Goal: Information Seeking & Learning: Learn about a topic

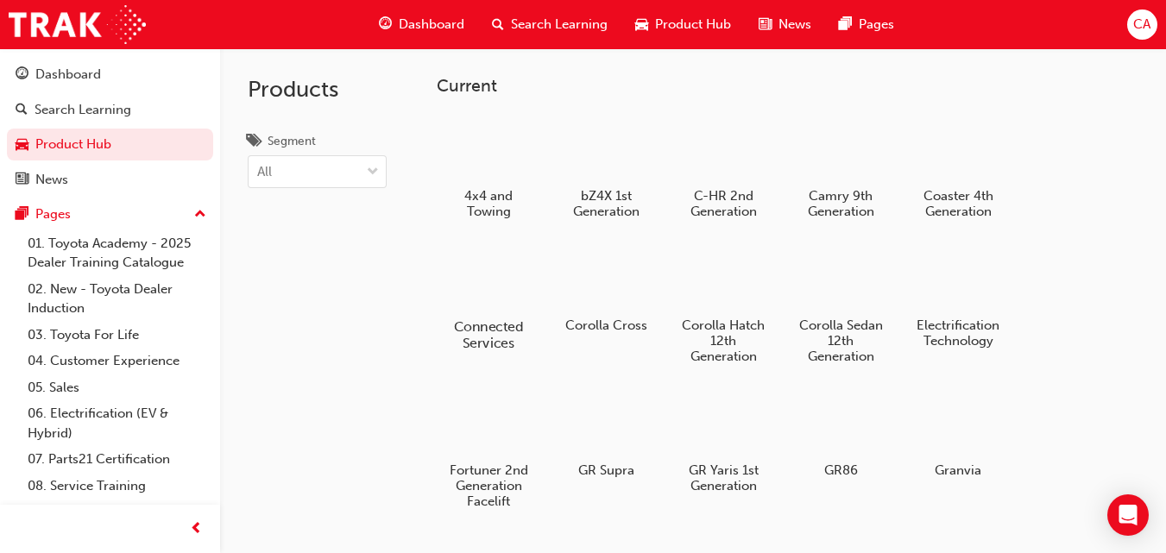
click at [489, 299] on div at bounding box center [489, 276] width 96 height 69
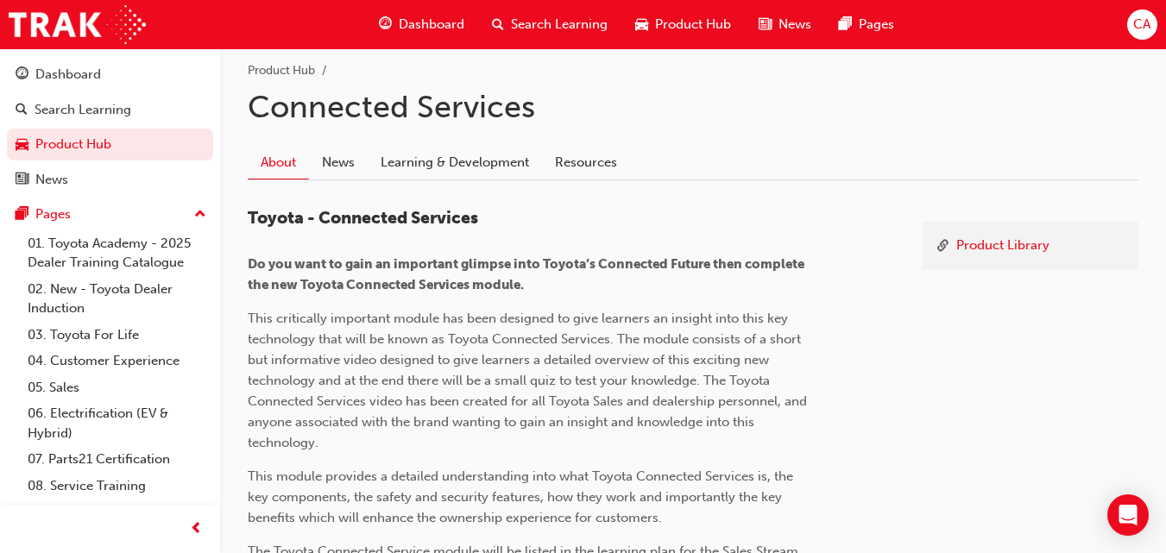
scroll to position [345, 0]
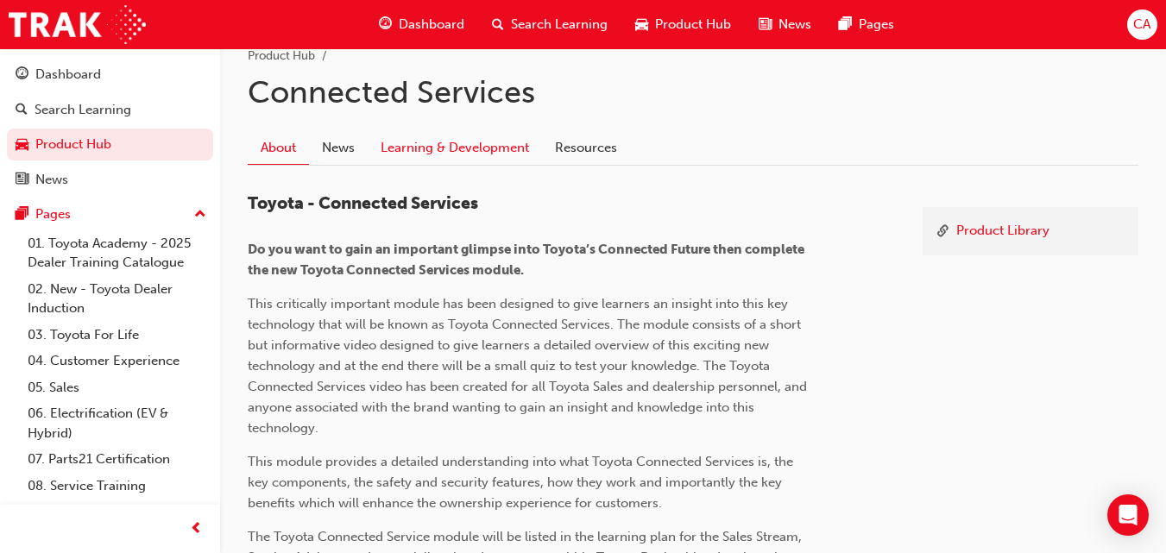
click at [467, 149] on link "Learning & Development" at bounding box center [455, 147] width 174 height 33
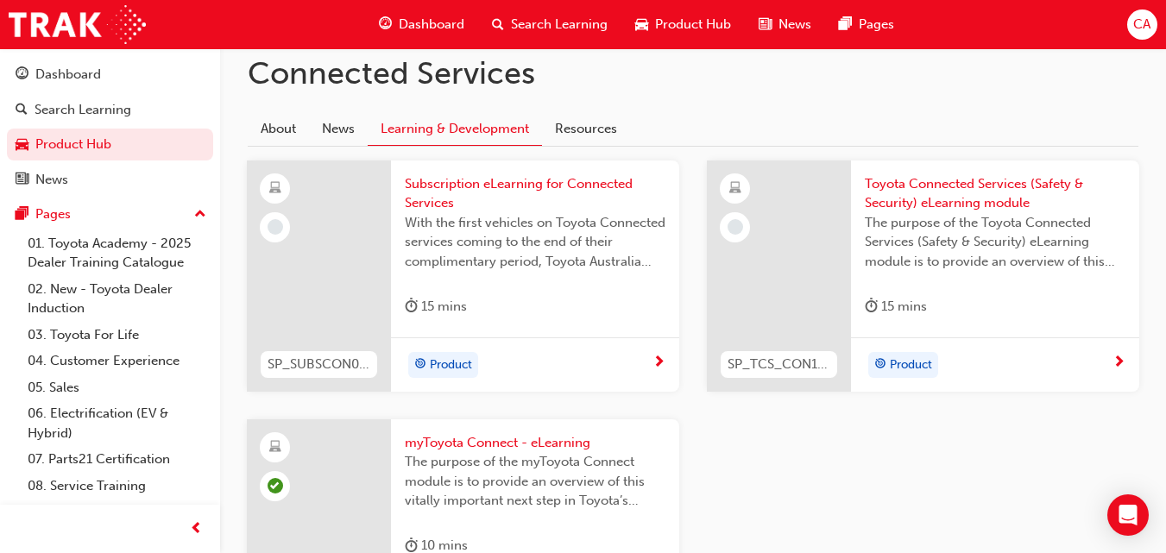
scroll to position [431, 0]
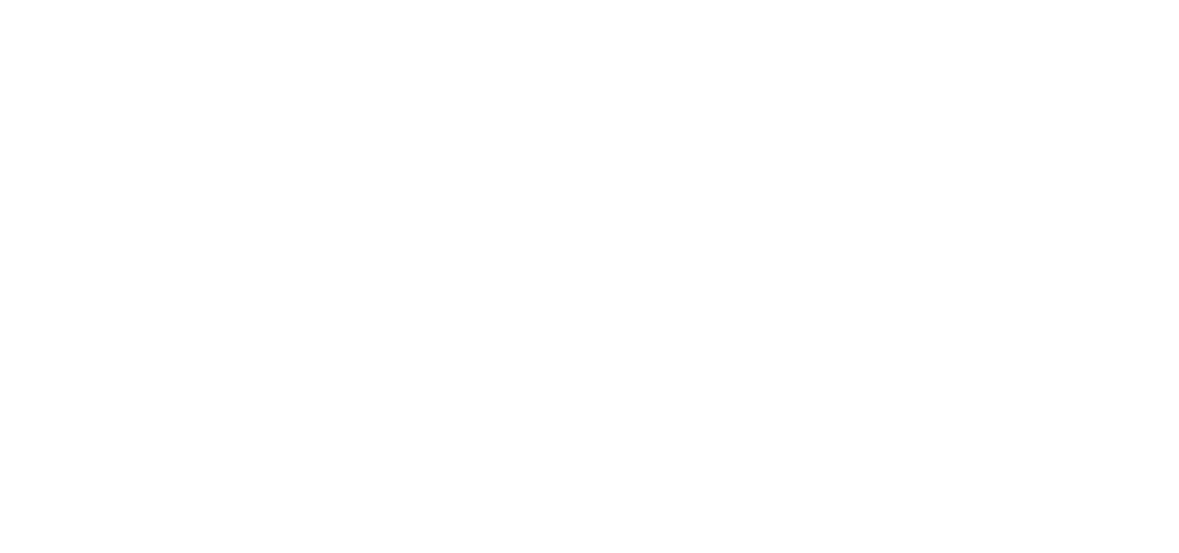
click at [805, 7] on html "Your version of Internet Explorer is outdated and not supported. Please upgrade…" at bounding box center [589, 3] width 1179 height 7
click at [654, 7] on html "Your version of Internet Explorer is outdated and not supported. Please upgrade…" at bounding box center [589, 3] width 1179 height 7
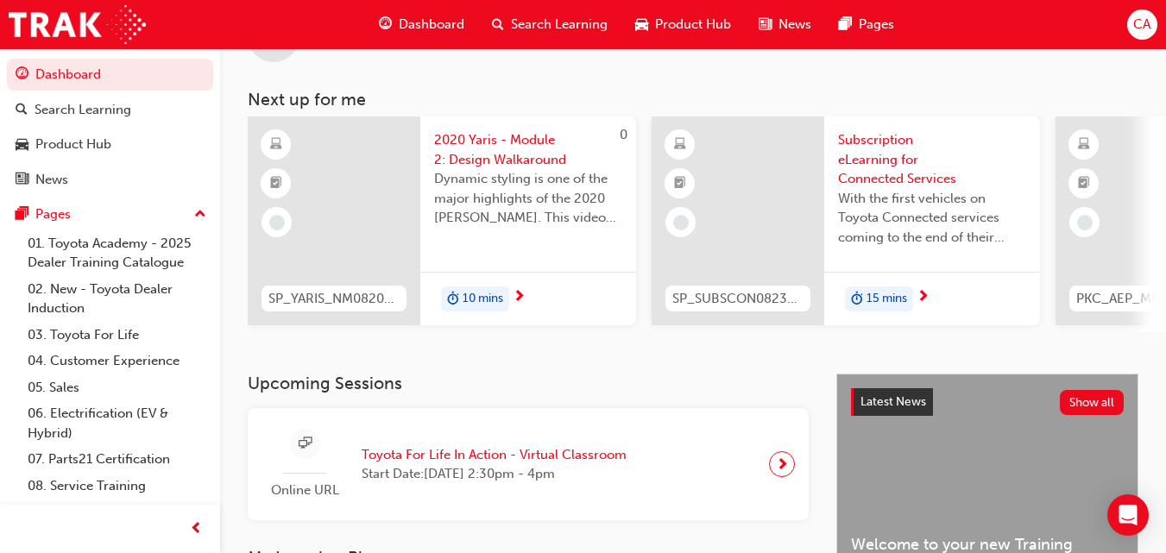
scroll to position [66, 0]
click at [945, 290] on div "15 mins" at bounding box center [932, 298] width 216 height 54
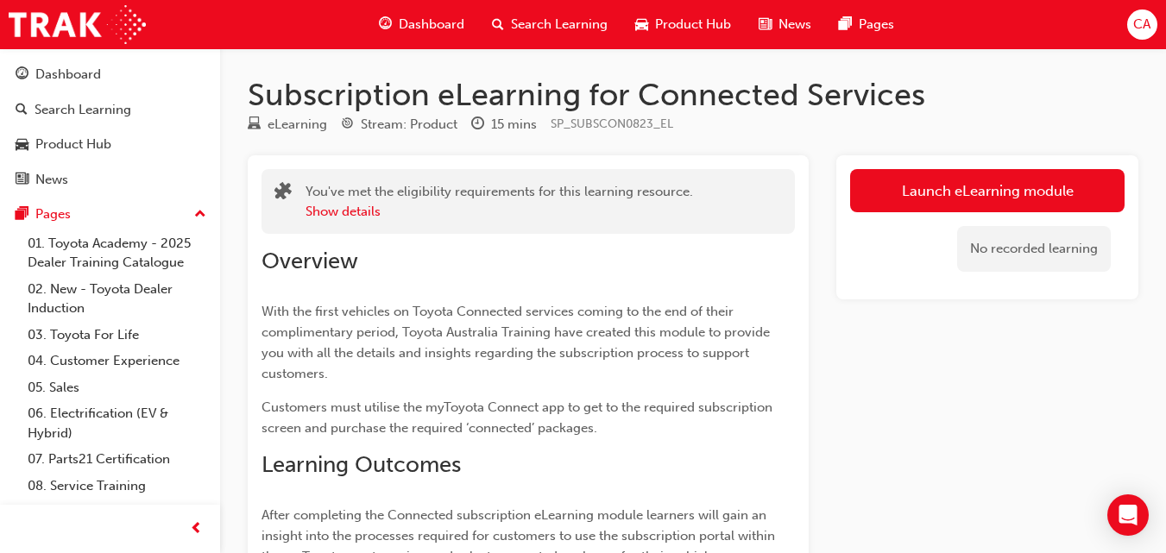
scroll to position [519, 0]
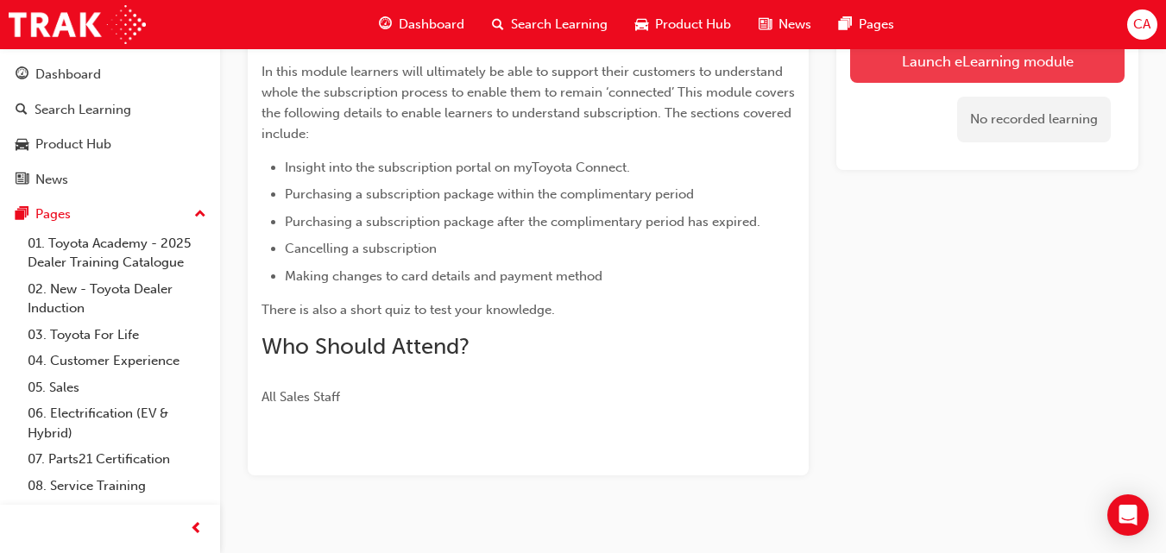
click at [938, 72] on link "Launch eLearning module" at bounding box center [987, 61] width 274 height 43
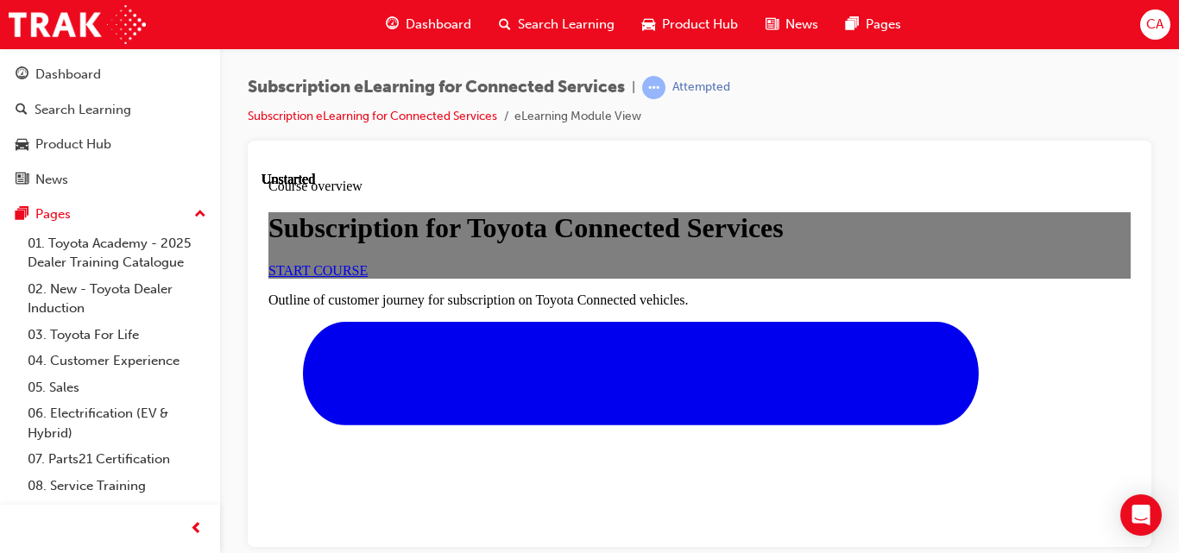
scroll to position [111, 0]
click at [368, 277] on link "START COURSE" at bounding box center [317, 269] width 99 height 15
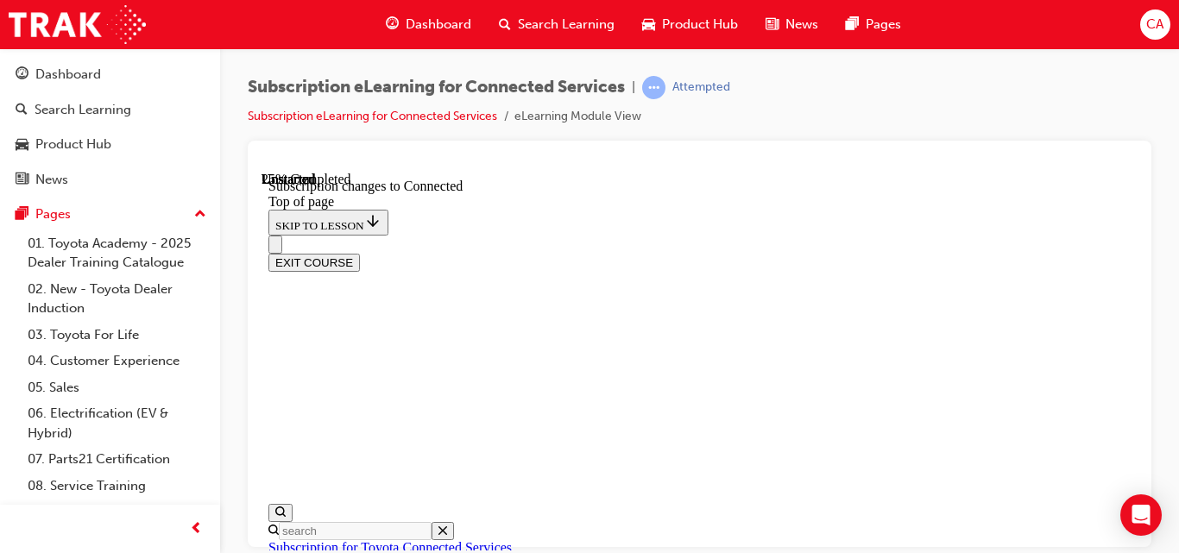
scroll to position [1154, 0]
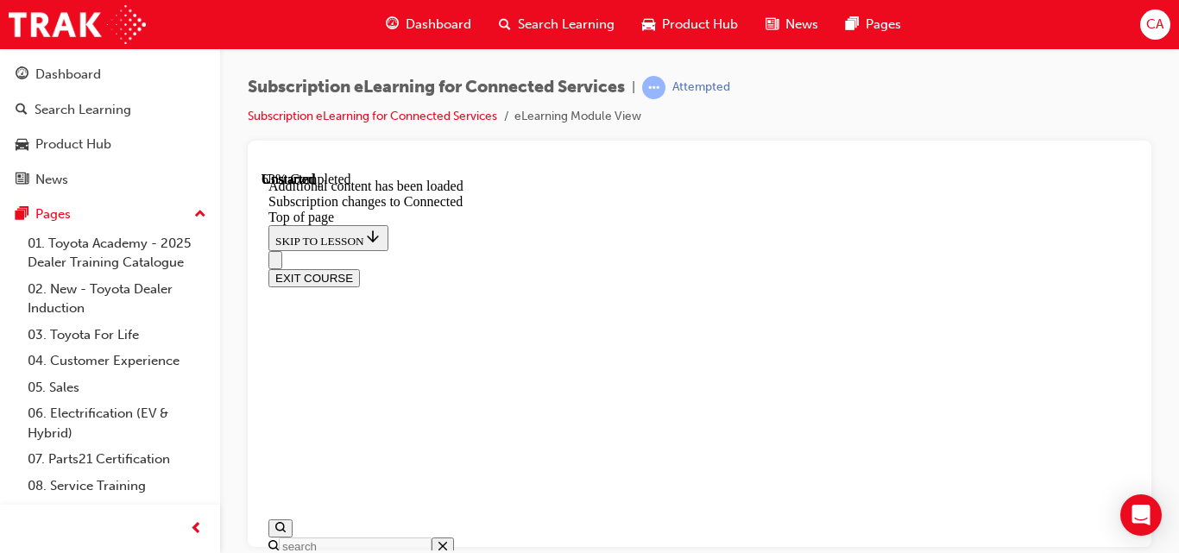
scroll to position [2155, 0]
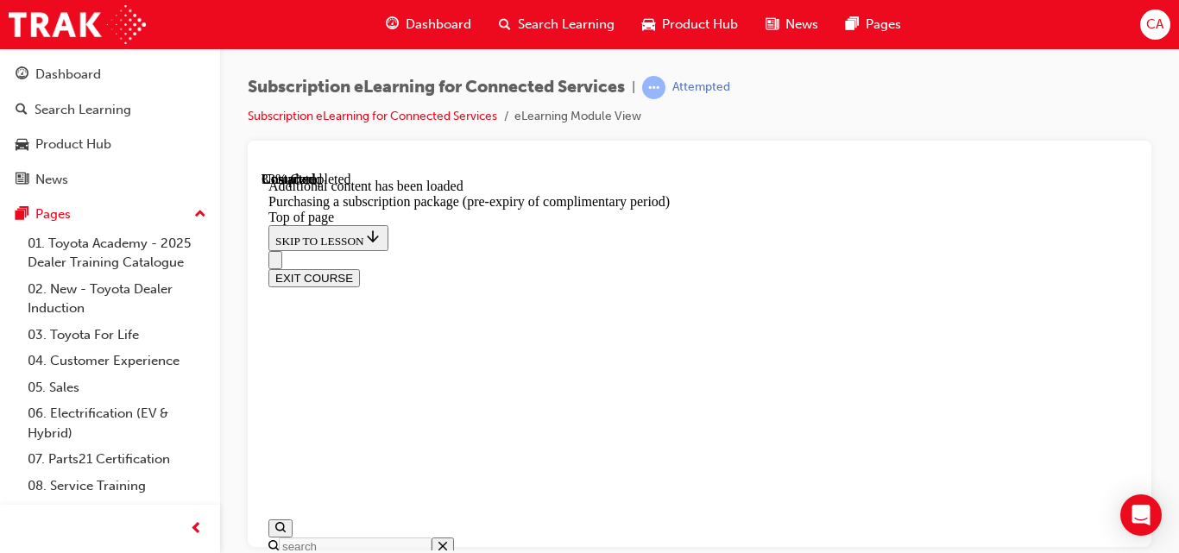
drag, startPoint x: 1019, startPoint y: 314, endPoint x: 1016, endPoint y: 236, distance: 77.7
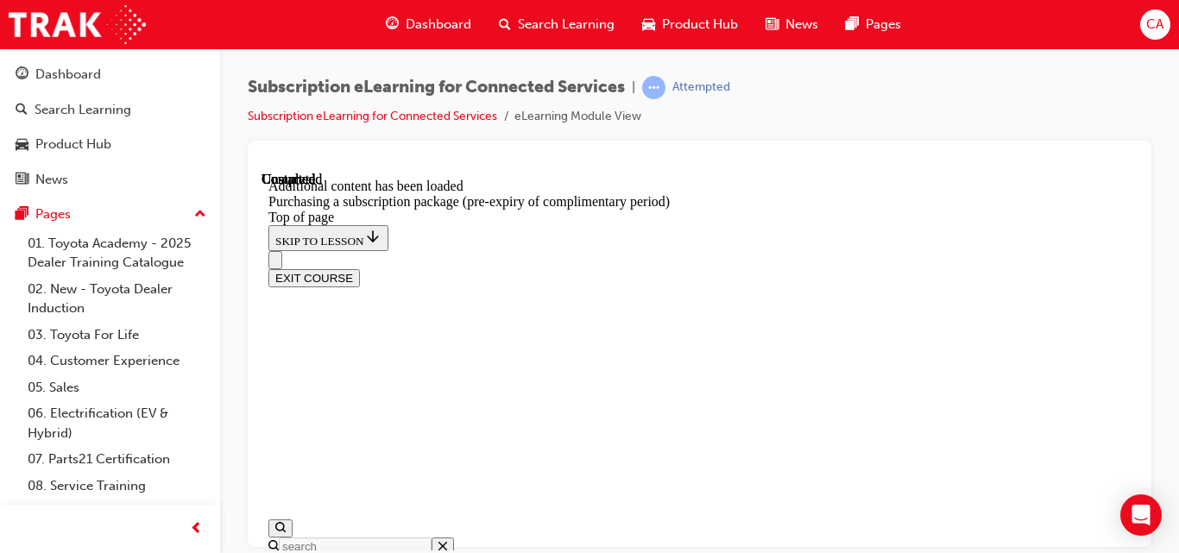
drag, startPoint x: 757, startPoint y: 504, endPoint x: 819, endPoint y: 531, distance: 68.0
drag, startPoint x: 819, startPoint y: 531, endPoint x: 783, endPoint y: 525, distance: 36.0
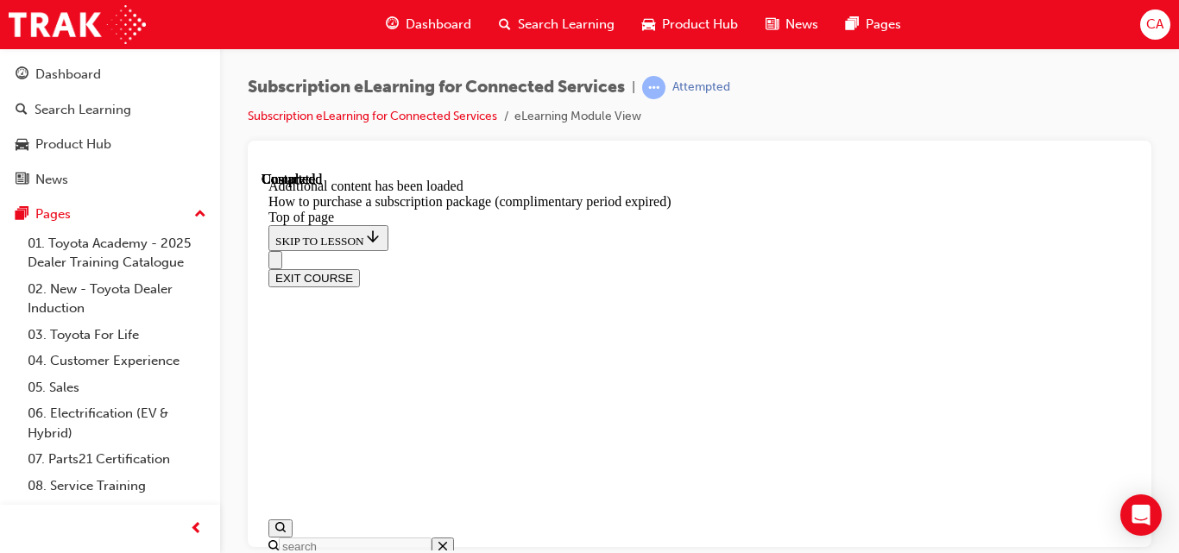
scroll to position [1138, 0]
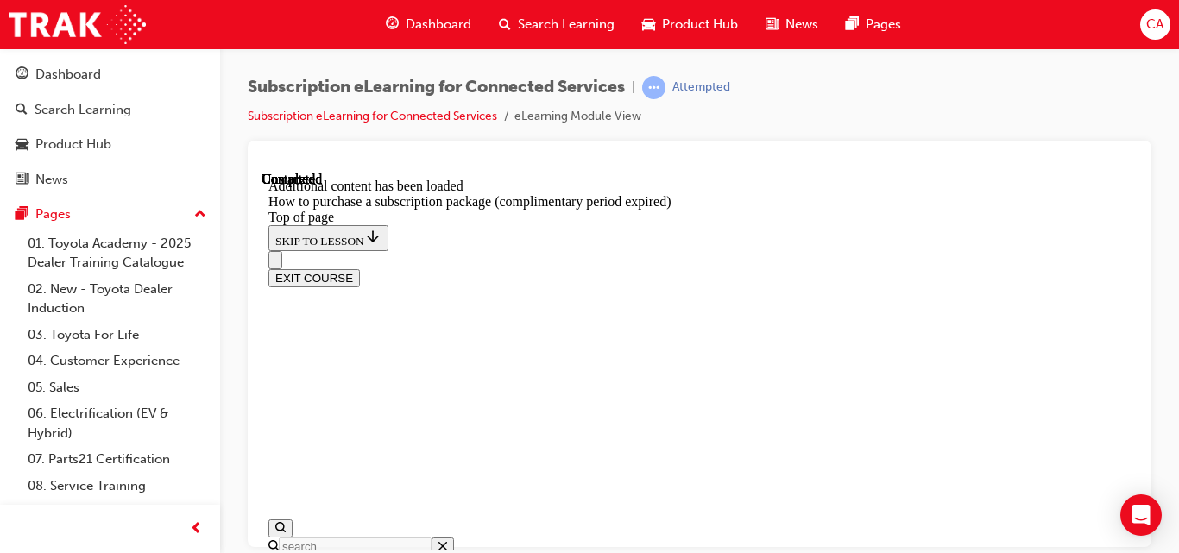
scroll to position [1568, 0]
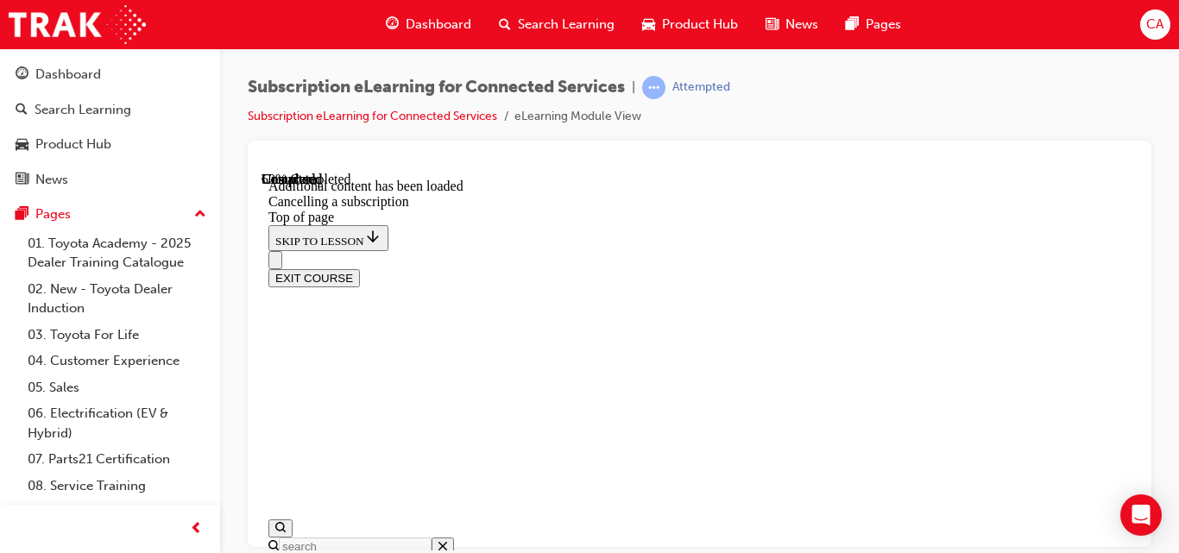
drag, startPoint x: 544, startPoint y: 386, endPoint x: 820, endPoint y: 449, distance: 282.3
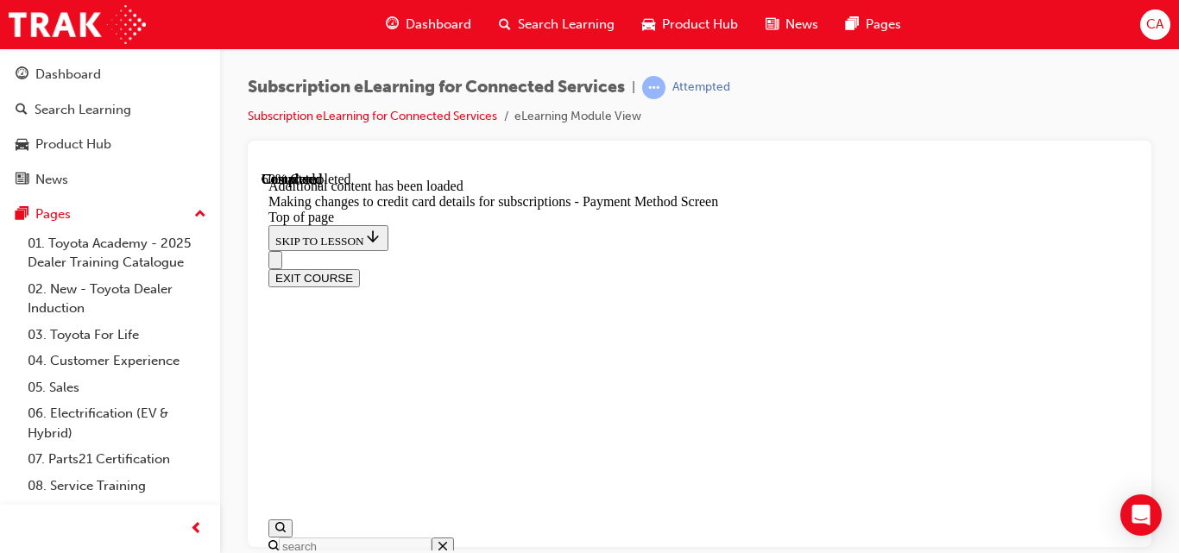
click at [940, 97] on div "Subscription eLearning for Connected Services | Attempted Subscription eLearnin…" at bounding box center [699, 108] width 903 height 65
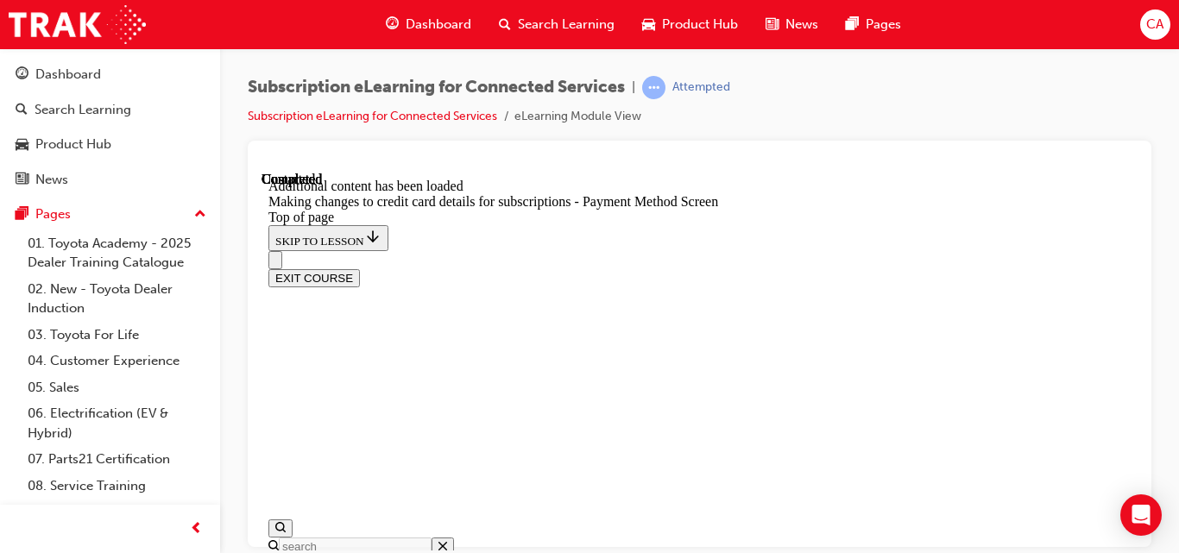
scroll to position [1613, 0]
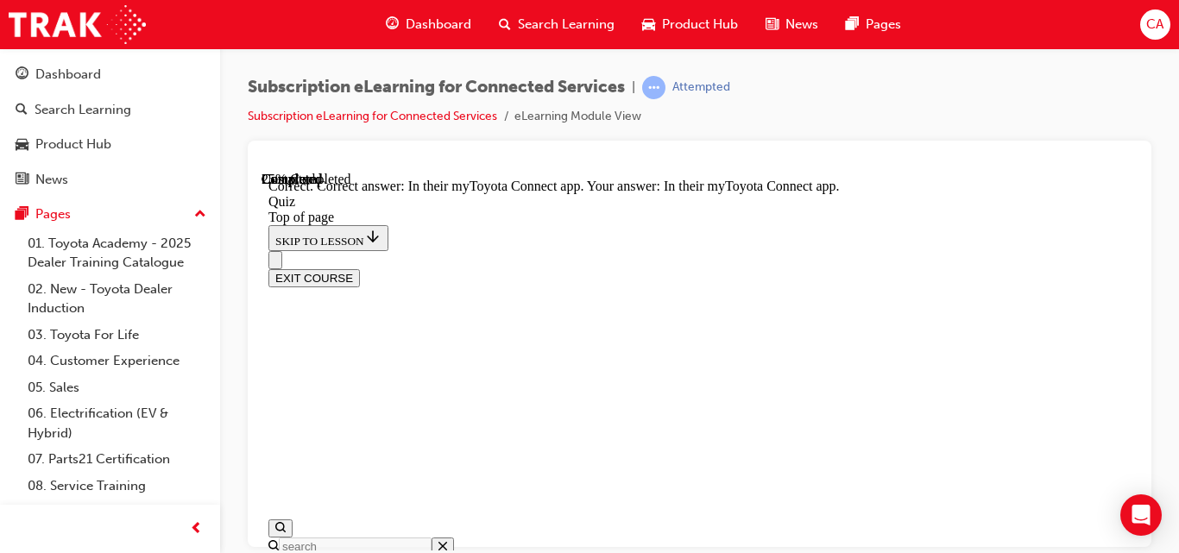
drag, startPoint x: 821, startPoint y: 481, endPoint x: 777, endPoint y: 474, distance: 43.8
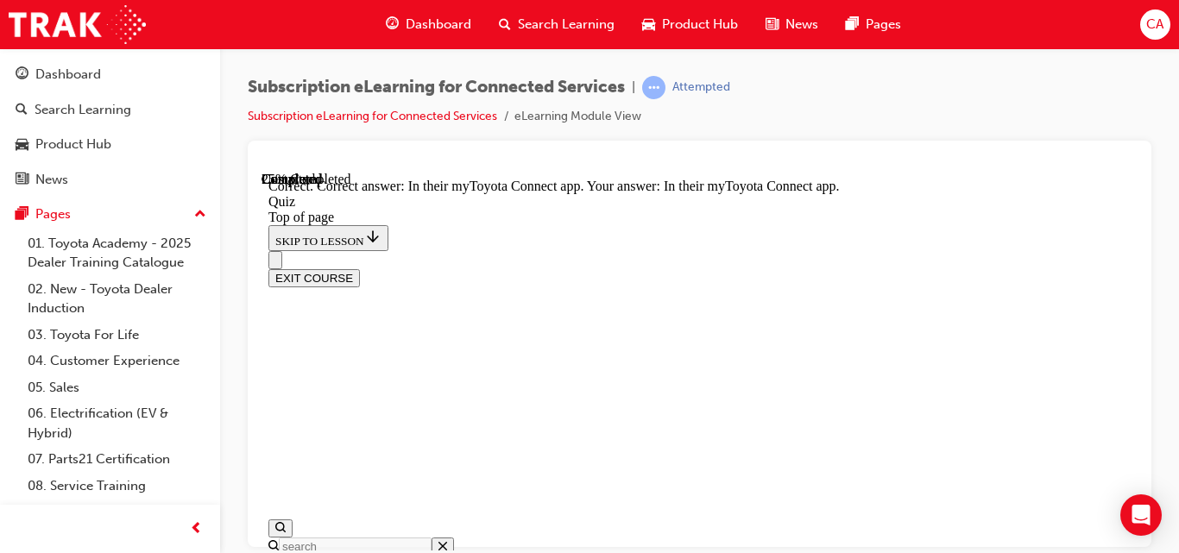
drag, startPoint x: 818, startPoint y: 471, endPoint x: 772, endPoint y: 471, distance: 45.7
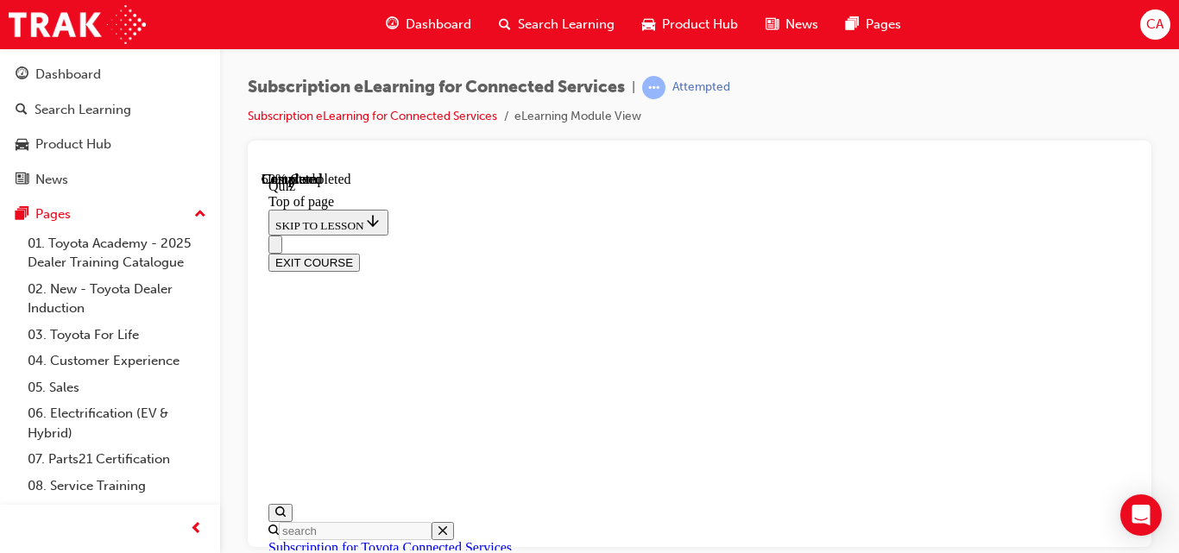
scroll to position [276, 0]
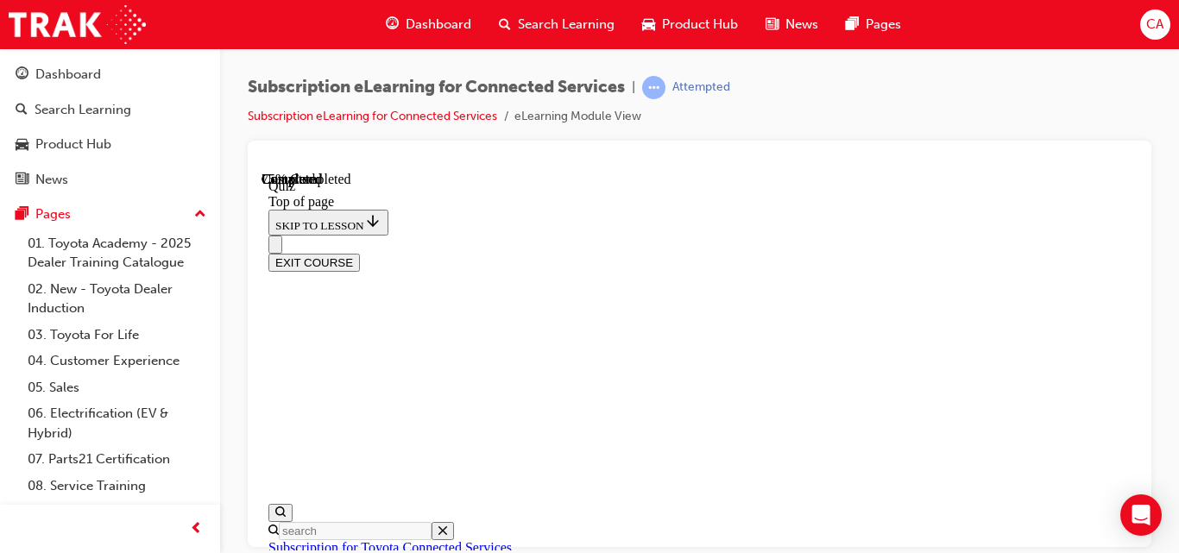
scroll to position [280, 0]
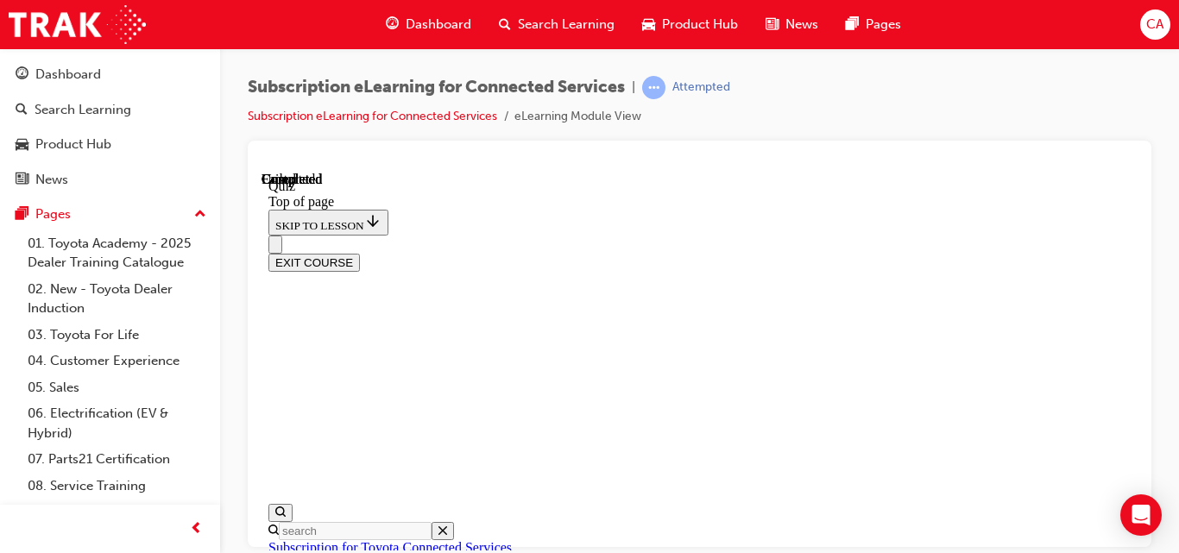
scroll to position [558, 0]
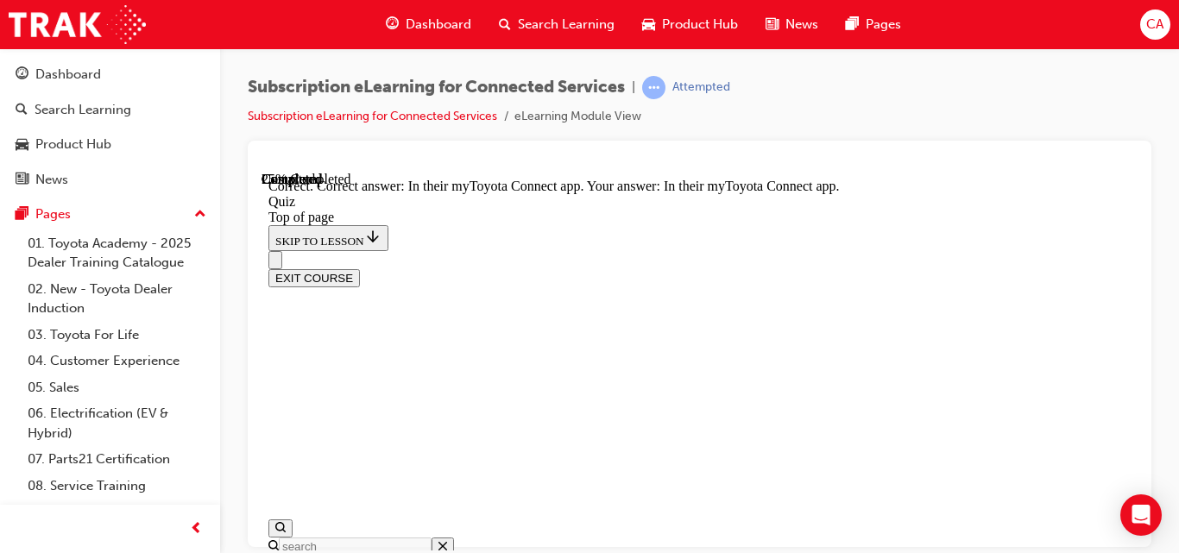
scroll to position [520, 0]
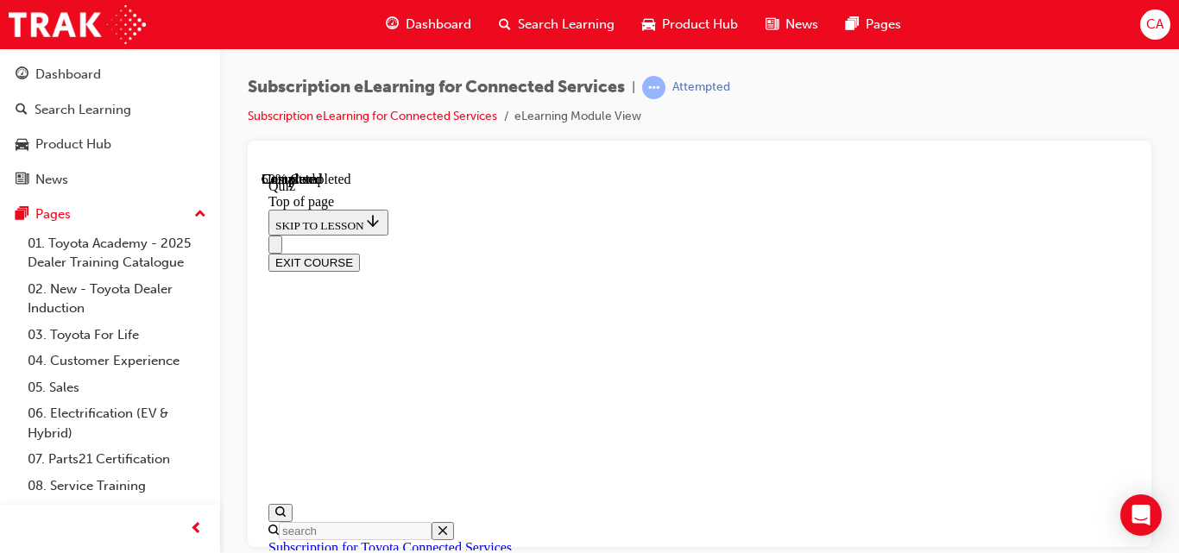
scroll to position [242, 0]
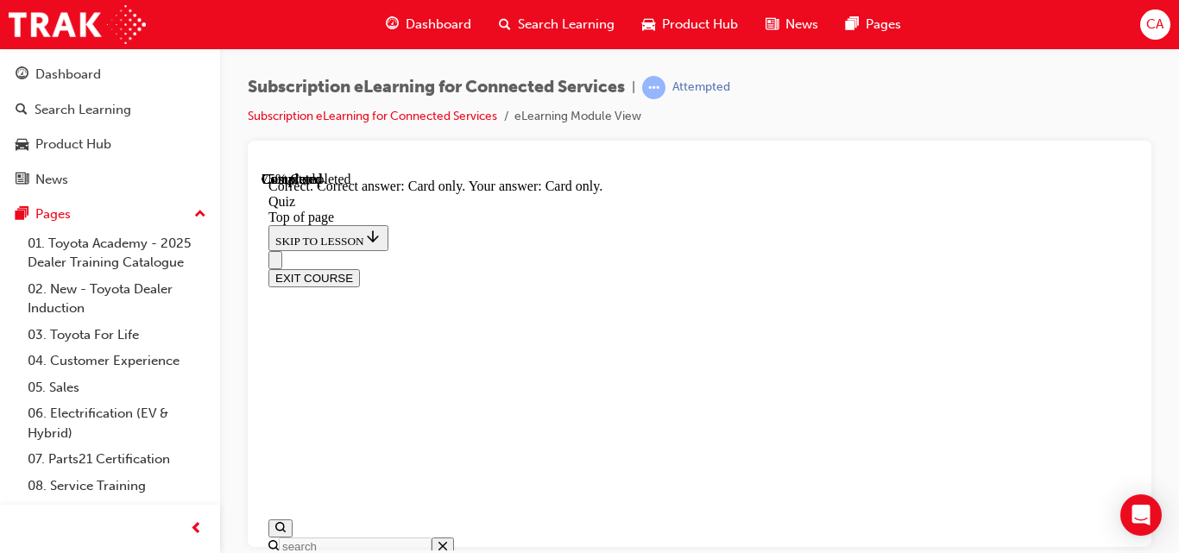
scroll to position [491, 0]
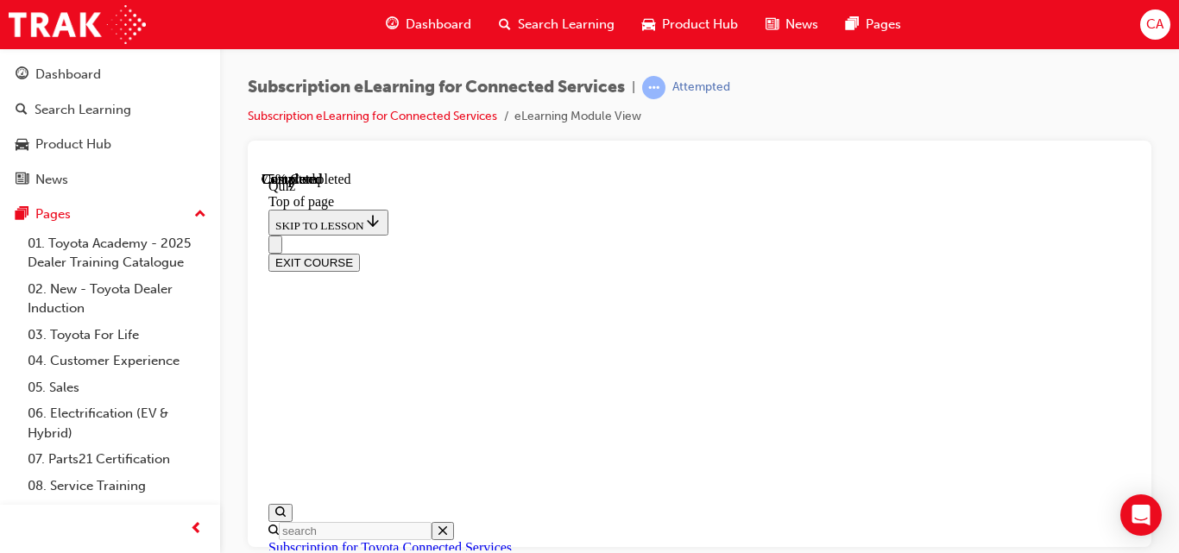
scroll to position [295, 0]
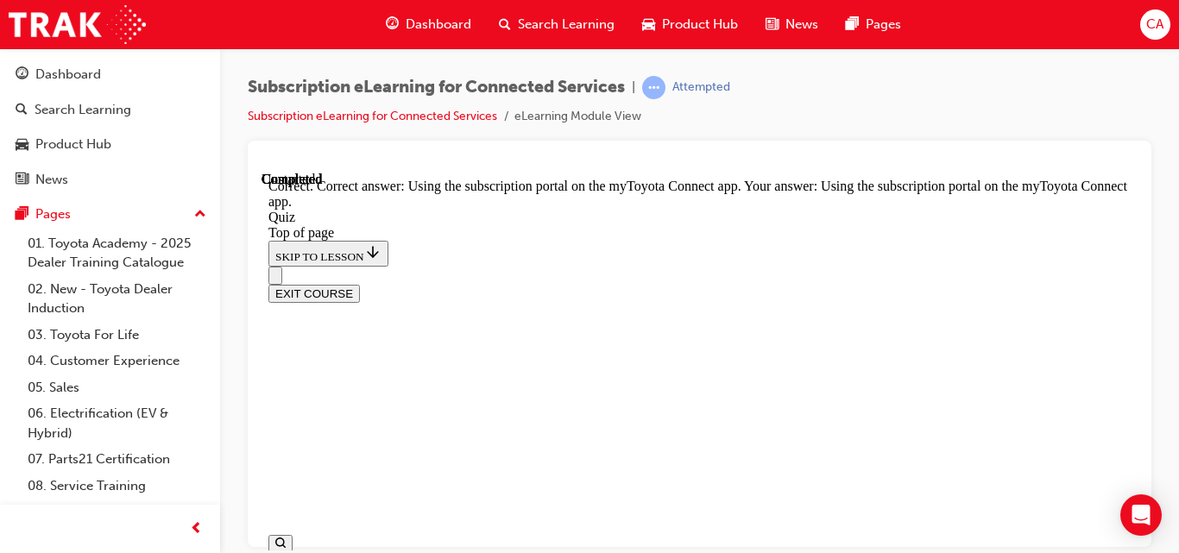
scroll to position [508, 0]
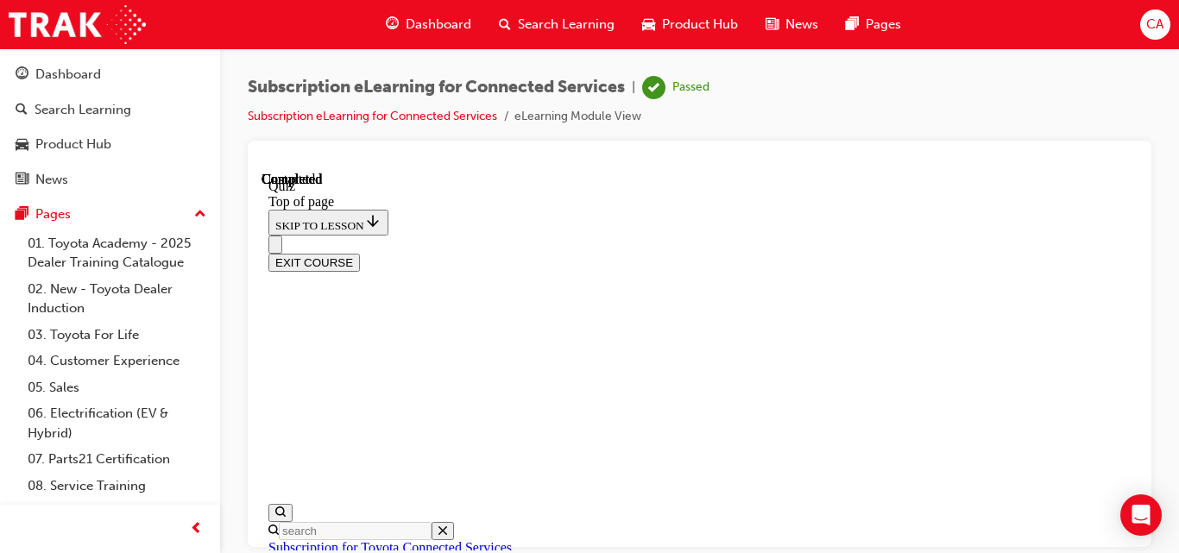
scroll to position [558, 0]
click at [360, 253] on button "EXIT COURSE" at bounding box center [313, 262] width 91 height 18
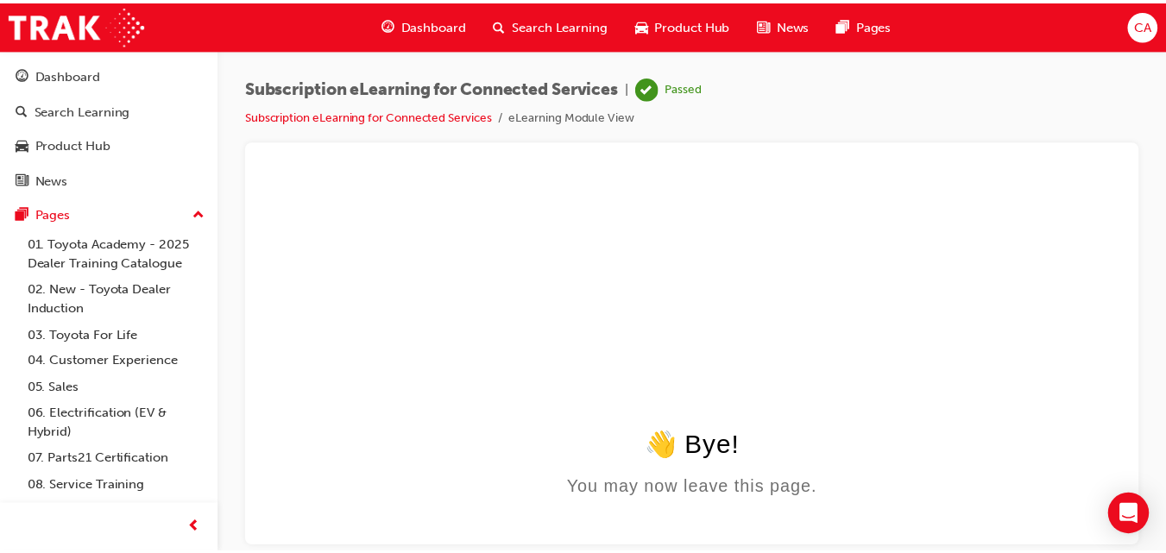
scroll to position [0, 0]
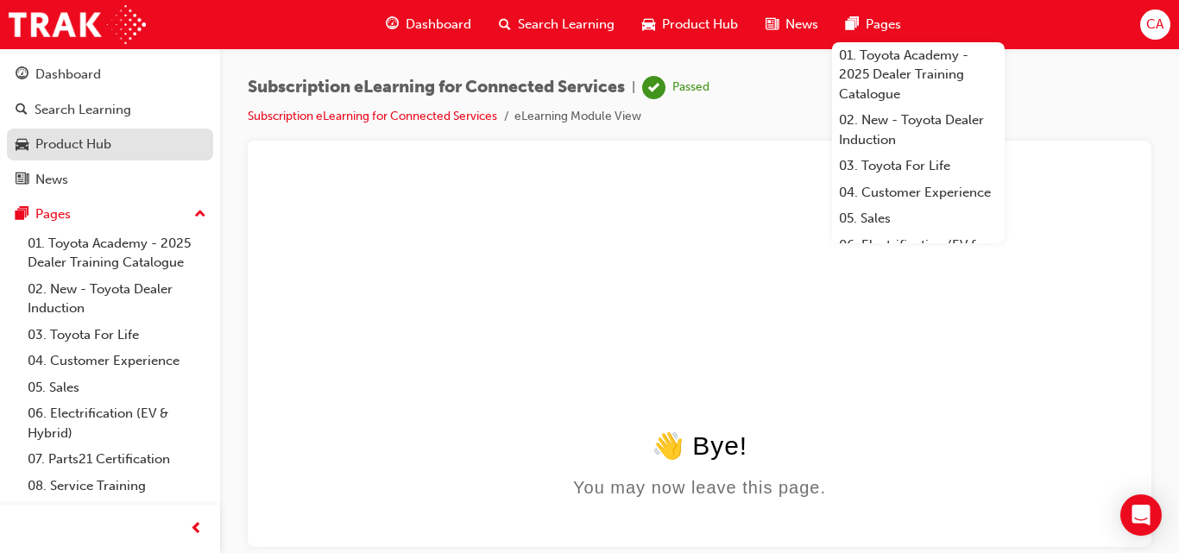
click at [20, 153] on span "car-icon" at bounding box center [22, 145] width 13 height 16
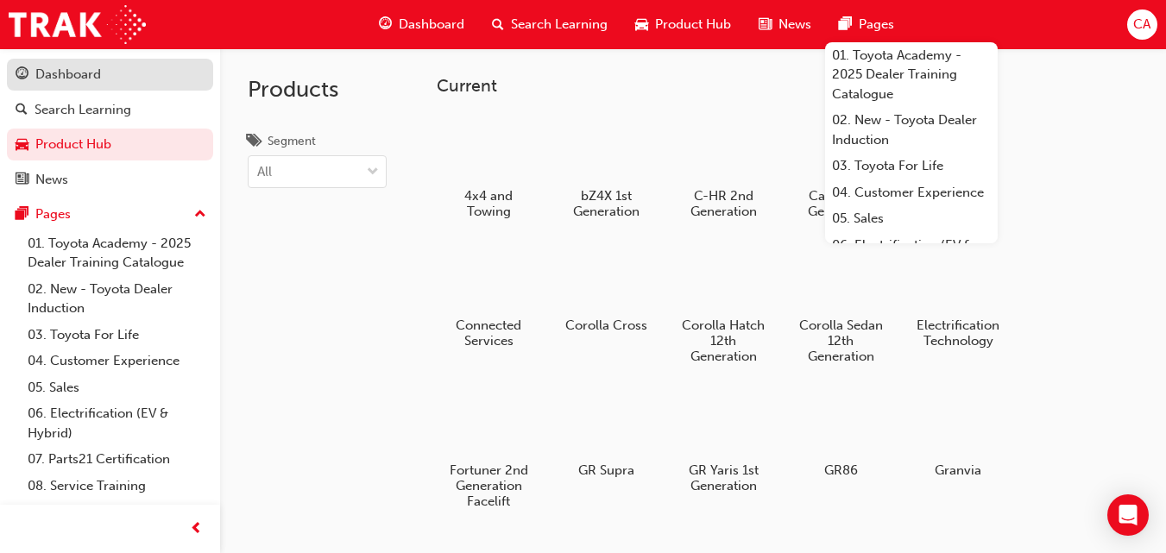
click at [78, 79] on div "Dashboard" at bounding box center [68, 75] width 66 height 20
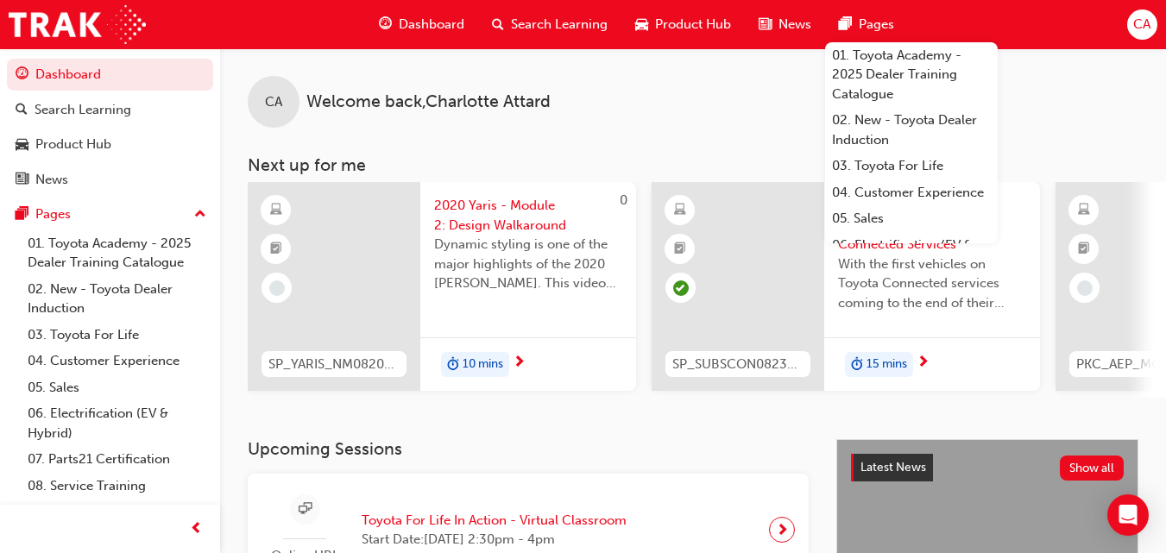
click at [630, 469] on div "Upcoming Sessions Online URL Toyota For Life In Action - Virtual Classroom Star…" at bounding box center [542, 512] width 588 height 147
click at [755, 431] on div "CA Welcome back , Charlotte Attard Next up for me 0 SP_YARIS_NM0820_EL_02 2020 …" at bounding box center [693, 243] width 946 height 391
